Goal: Task Accomplishment & Management: Use online tool/utility

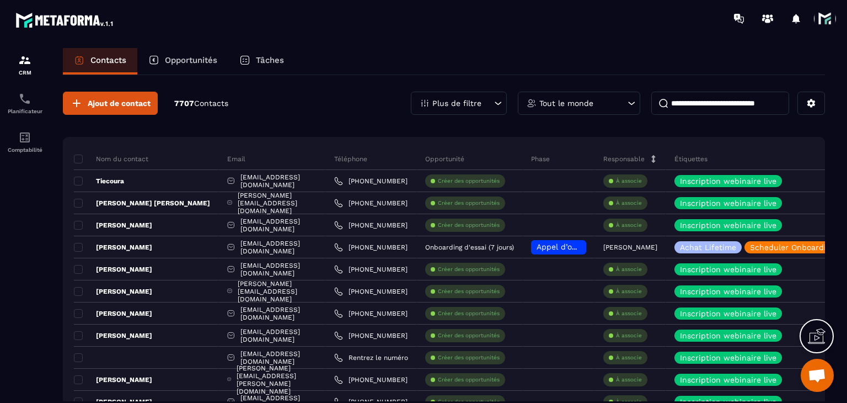
click at [265, 54] on div "Tâches" at bounding box center [261, 61] width 67 height 26
